Goal: Find specific page/section: Find specific page/section

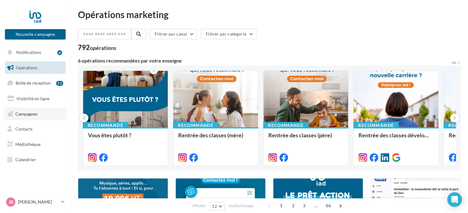
click at [32, 114] on span "Campagnes" at bounding box center [26, 113] width 22 height 5
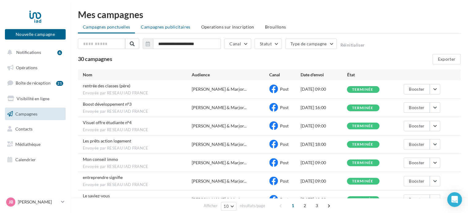
click at [163, 26] on span "Campagnes publicitaires" at bounding box center [165, 26] width 49 height 5
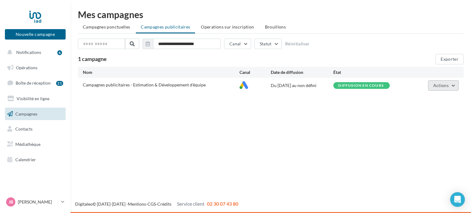
click at [446, 84] on span "Actions" at bounding box center [441, 85] width 15 height 5
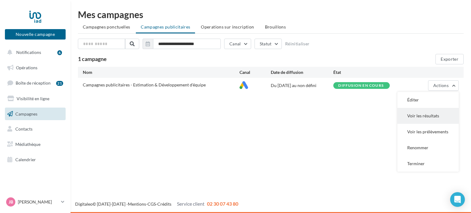
click at [424, 117] on button "Voir les résultats" at bounding box center [428, 116] width 61 height 16
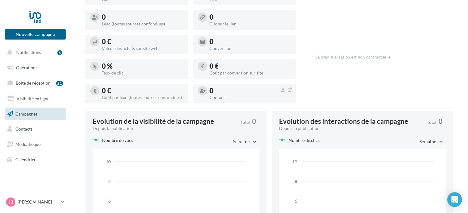
scroll to position [34, 0]
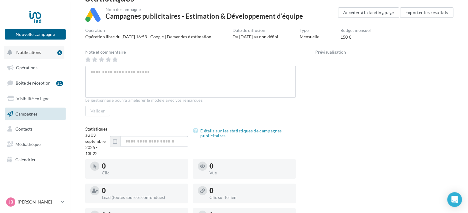
click at [38, 54] on span "Notifications" at bounding box center [28, 52] width 25 height 5
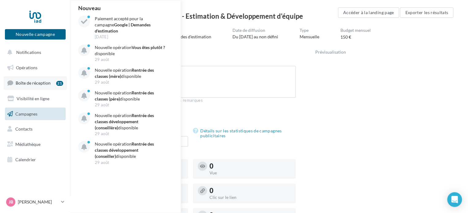
click at [27, 82] on span "Boîte de réception" at bounding box center [33, 82] width 35 height 5
